Goal: Communication & Community: Answer question/provide support

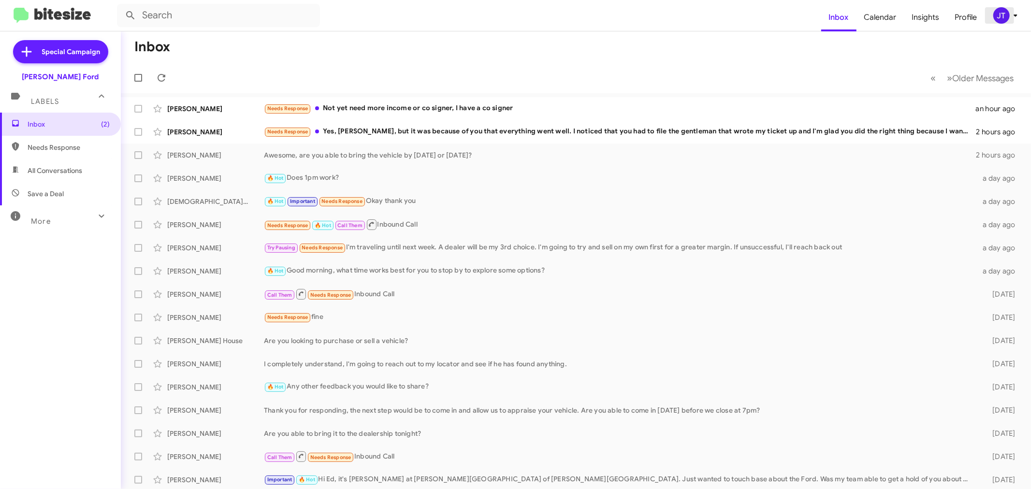
click at [998, 16] on div "JT" at bounding box center [1001, 15] width 16 height 16
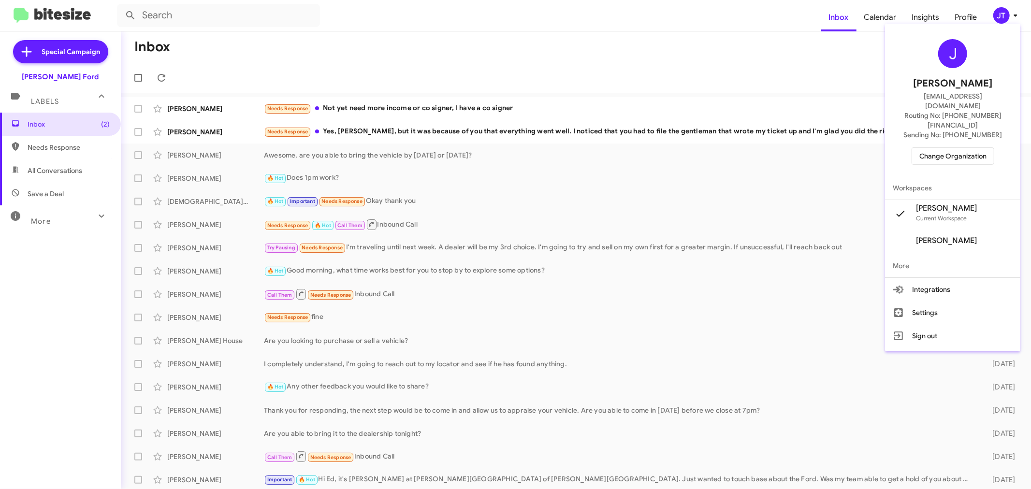
click at [966, 148] on span "Change Organization" at bounding box center [952, 156] width 67 height 16
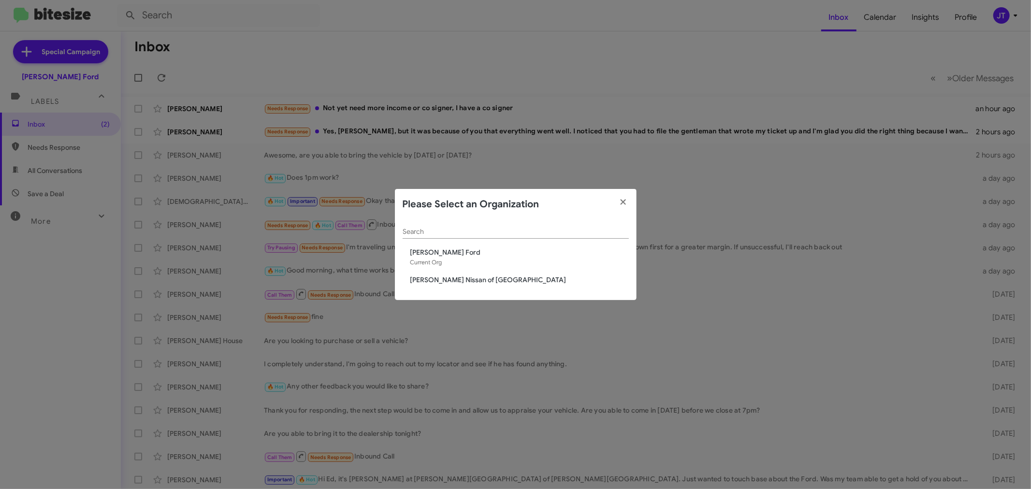
click at [508, 280] on span "[PERSON_NAME] Nissan of [GEOGRAPHIC_DATA]" at bounding box center [519, 280] width 218 height 10
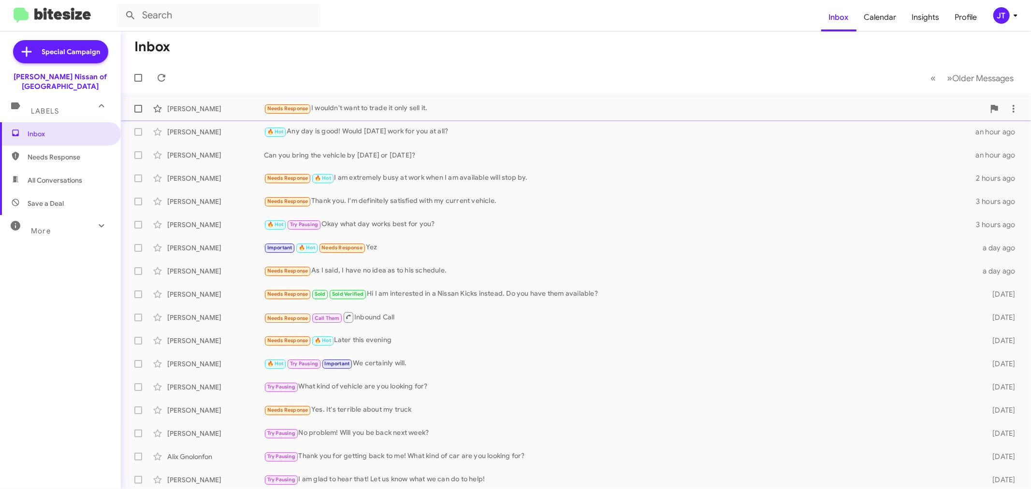
click at [496, 111] on div "Needs Response I wouldn't want to trade it only sell it." at bounding box center [624, 108] width 721 height 11
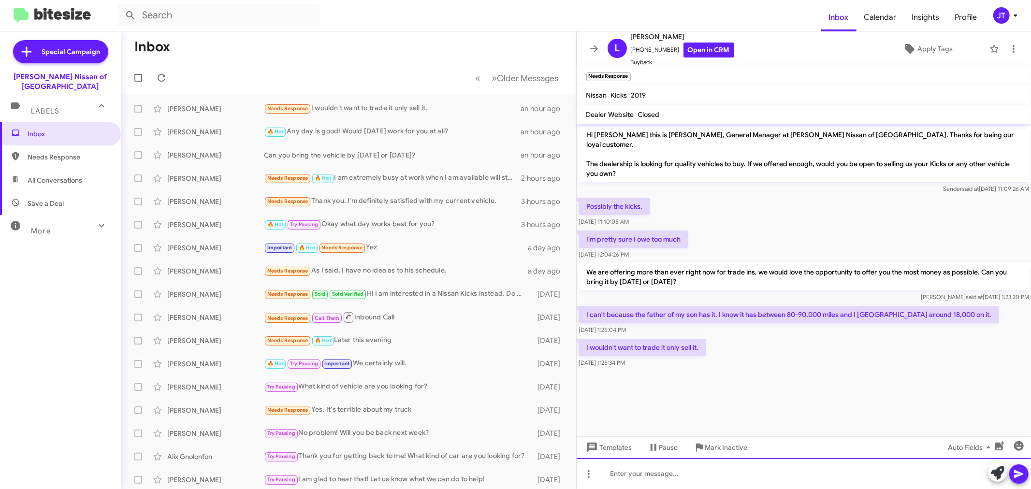
click at [663, 473] on div at bounding box center [804, 473] width 455 height 31
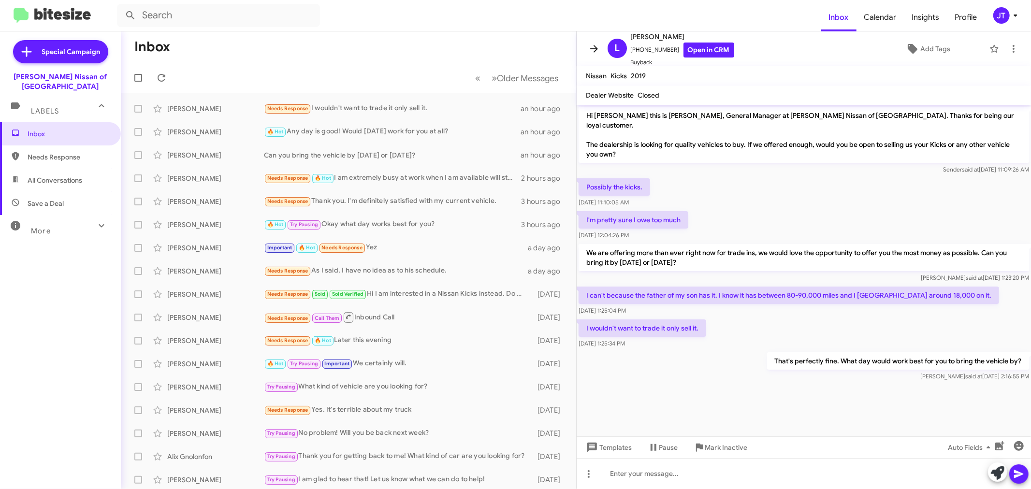
click at [595, 44] on icon at bounding box center [594, 49] width 12 height 12
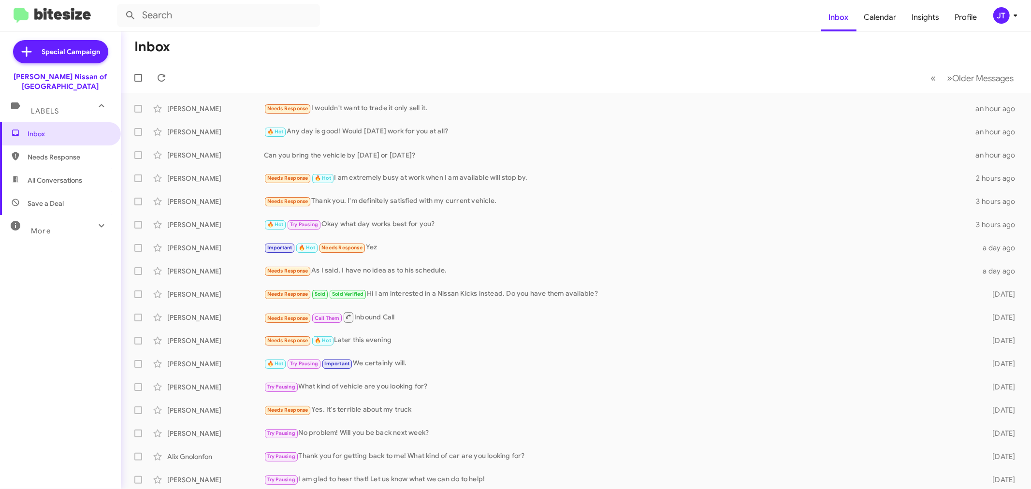
click at [1003, 16] on div "JT" at bounding box center [1001, 15] width 16 height 16
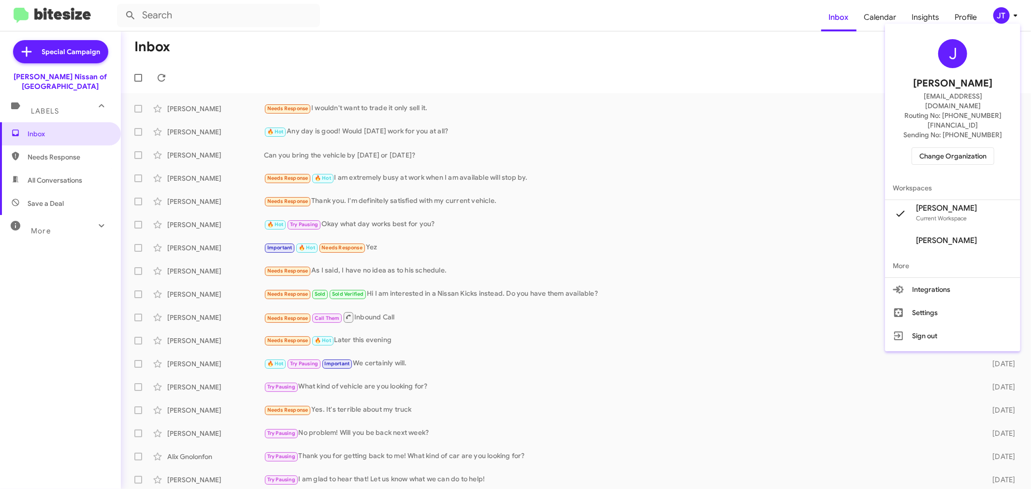
click at [33, 146] on div at bounding box center [515, 244] width 1031 height 489
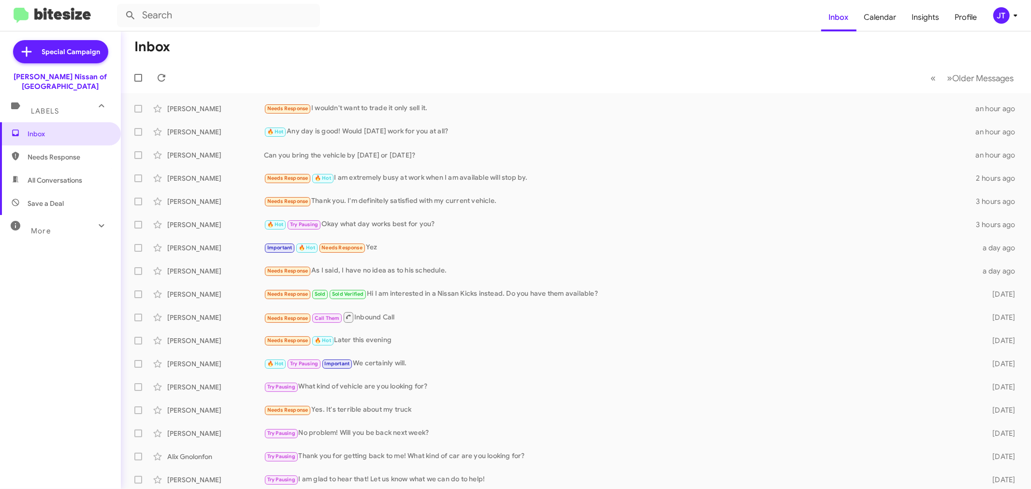
click at [35, 152] on span "Needs Response" at bounding box center [69, 157] width 82 height 10
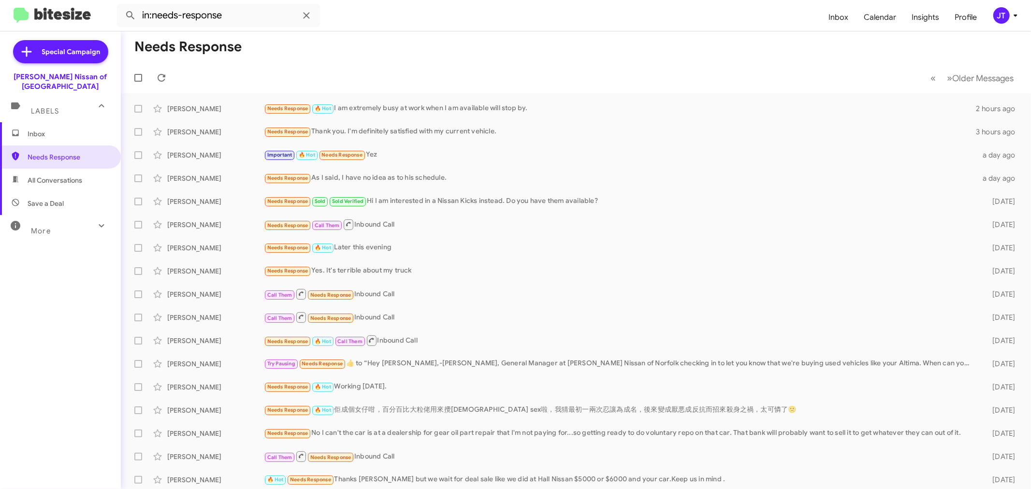
click at [58, 175] on span "All Conversations" at bounding box center [55, 180] width 55 height 10
type input "in:all-conversations"
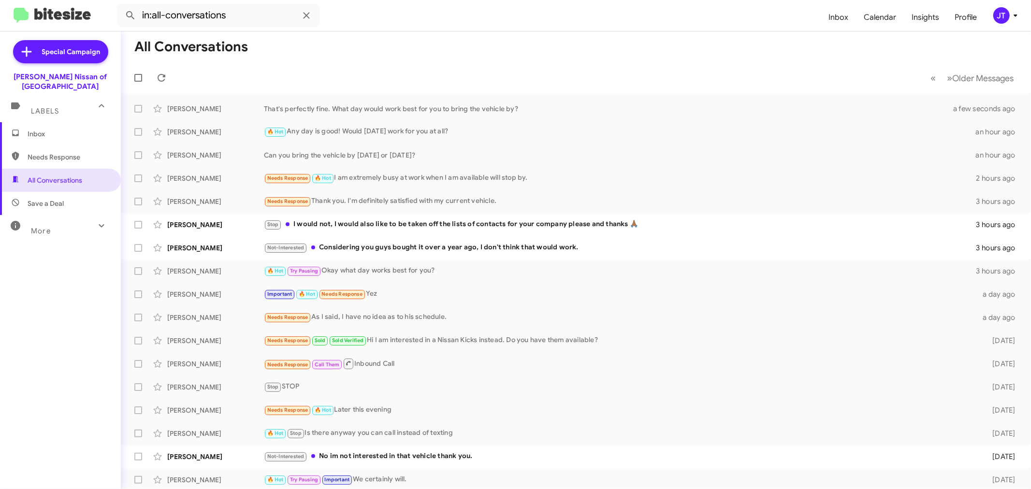
click at [64, 129] on span "Inbox" at bounding box center [69, 134] width 82 height 10
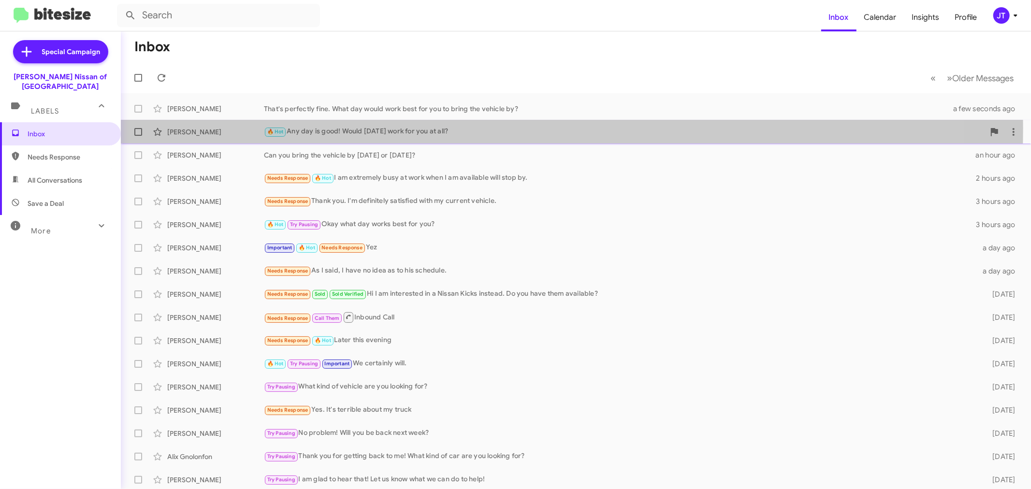
click at [441, 128] on div "🔥 Hot Any day is good! Would Saturday work for you at all?" at bounding box center [624, 131] width 721 height 11
